Goal: Browse casually

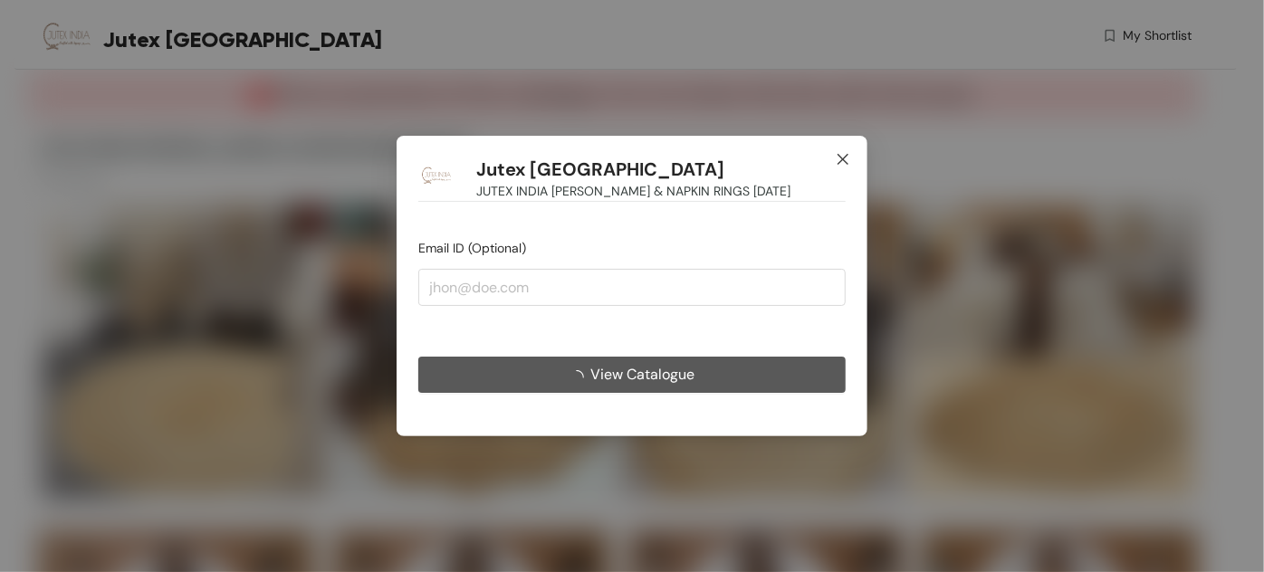
click at [838, 158] on icon "close" at bounding box center [842, 159] width 14 height 14
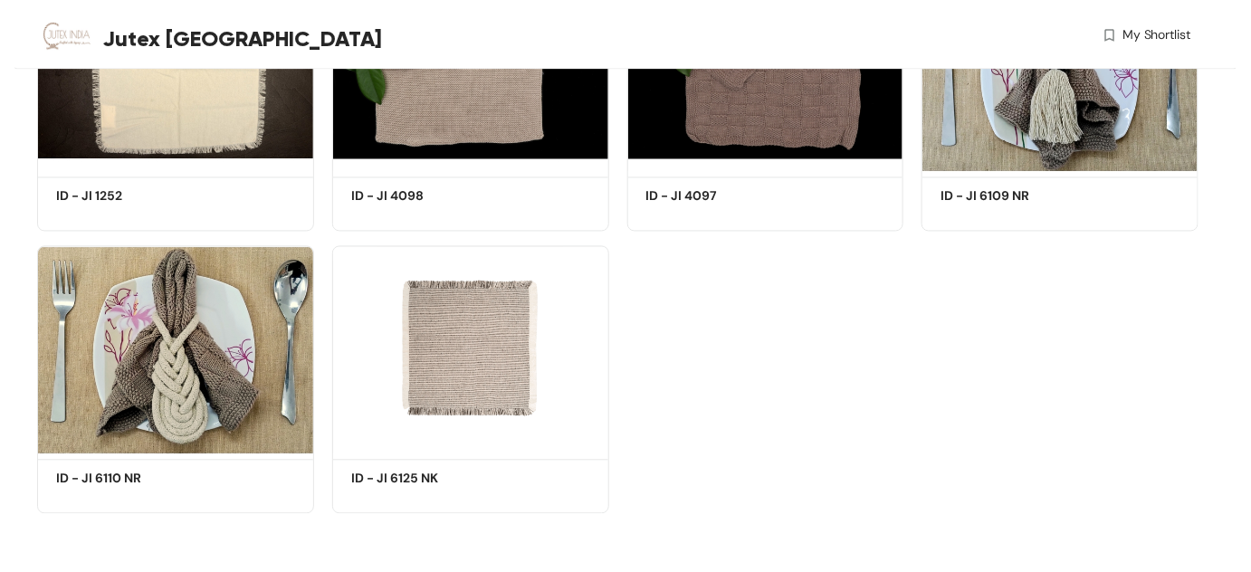
scroll to position [1122, 0]
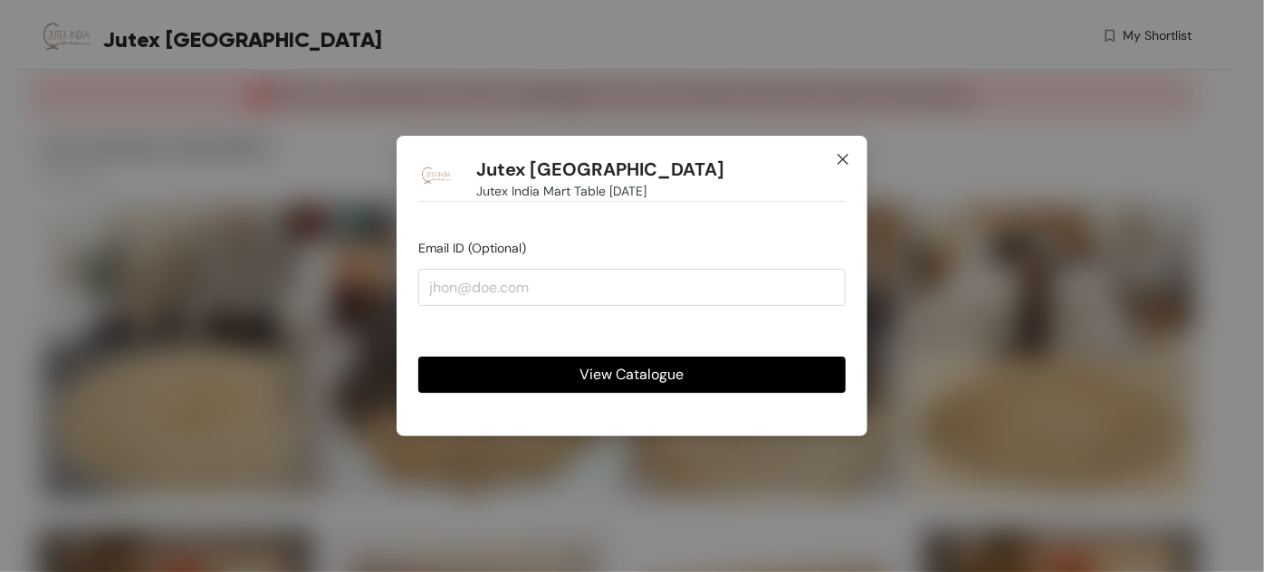
click at [840, 154] on icon "close" at bounding box center [842, 159] width 14 height 14
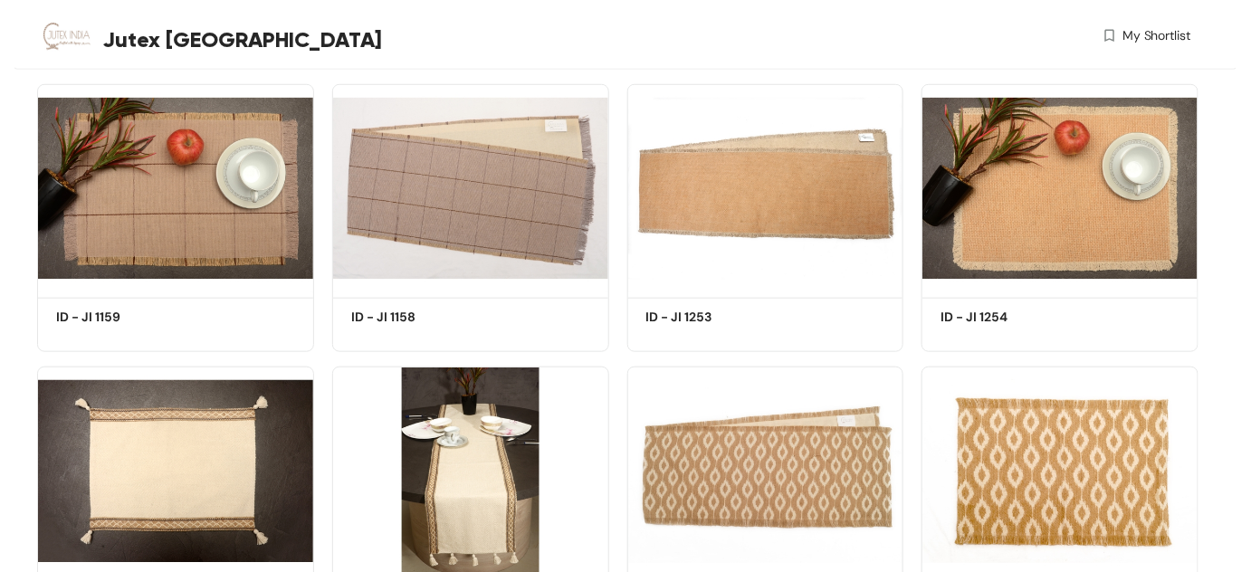
scroll to position [434, 0]
